Goal: Book appointment/travel/reservation

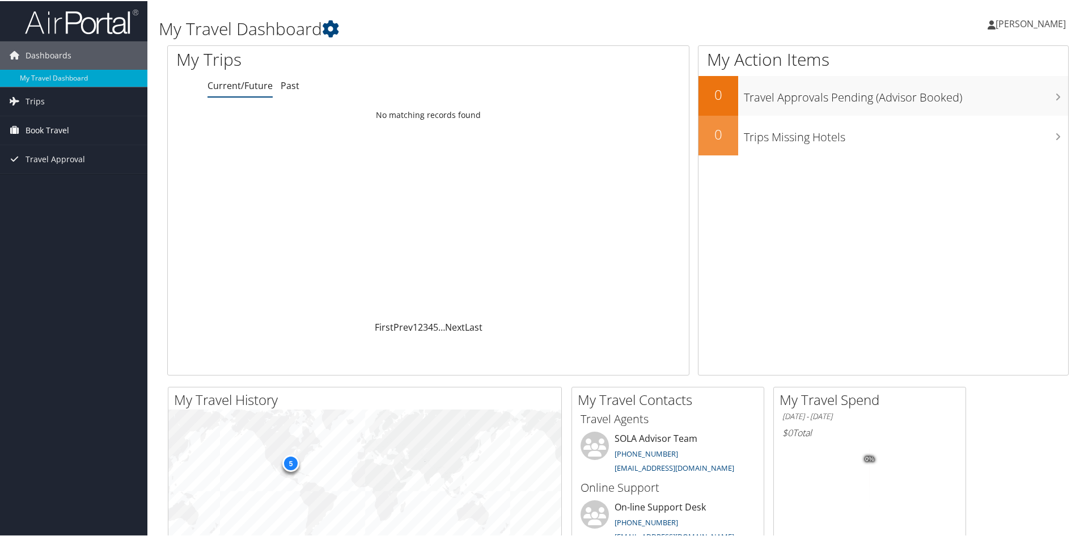
click at [29, 122] on span "Book Travel" at bounding box center [48, 129] width 44 height 28
click at [65, 153] on link "Approval Request (Beta)" at bounding box center [73, 151] width 147 height 17
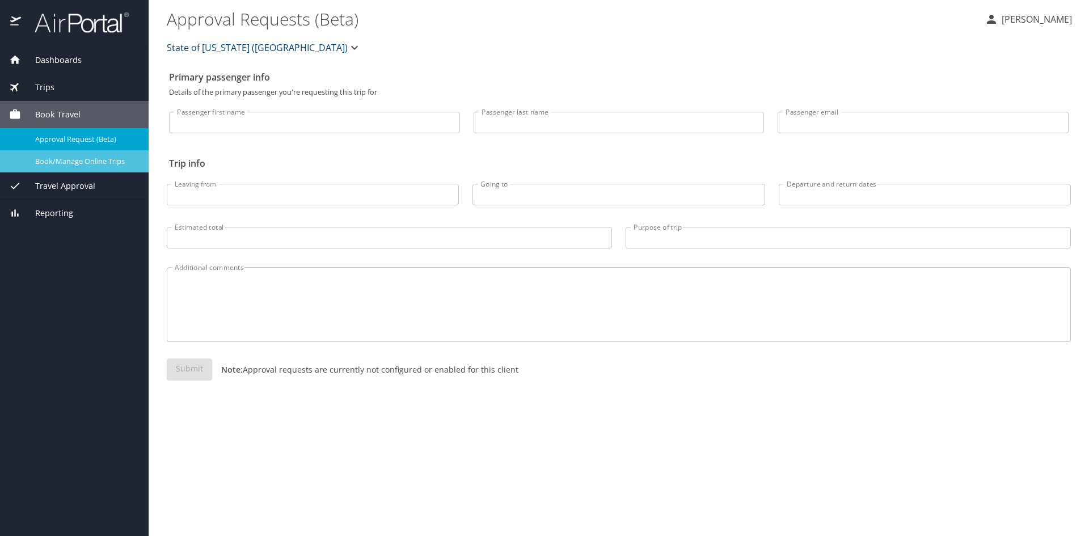
click at [60, 162] on span "Book/Manage Online Trips" at bounding box center [85, 161] width 100 height 11
